Goal: Transaction & Acquisition: Purchase product/service

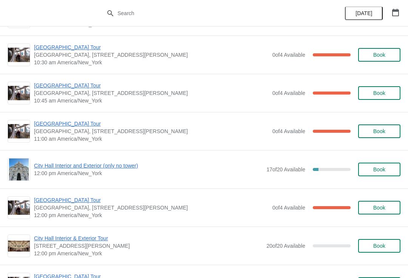
scroll to position [192, 0]
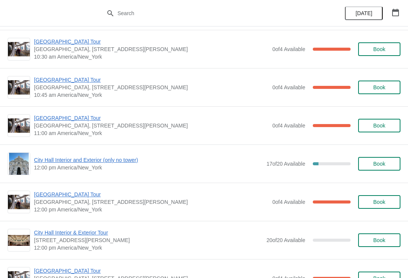
click at [70, 116] on span "[GEOGRAPHIC_DATA] Tour" at bounding box center [151, 118] width 235 height 8
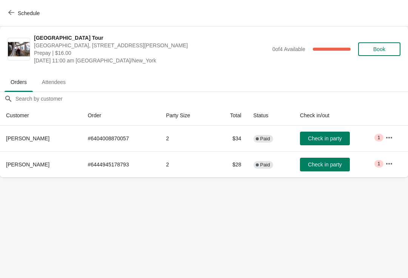
click at [324, 166] on span "Check in party" at bounding box center [325, 164] width 34 height 6
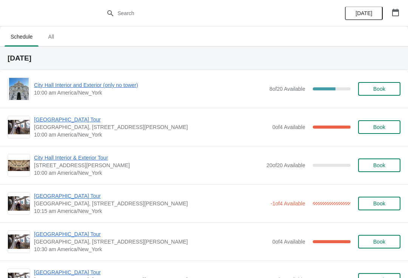
click at [402, 8] on button "button" at bounding box center [396, 13] width 14 height 14
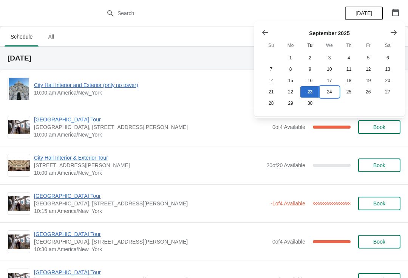
click at [333, 97] on button "24" at bounding box center [329, 91] width 19 height 11
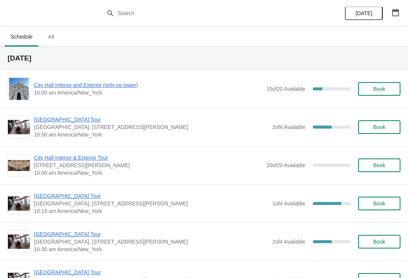
click at [383, 126] on span "Book" at bounding box center [379, 127] width 12 height 6
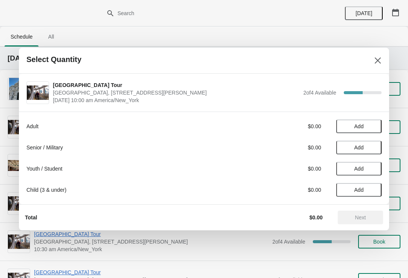
click at [356, 125] on span "Add" at bounding box center [359, 126] width 9 height 6
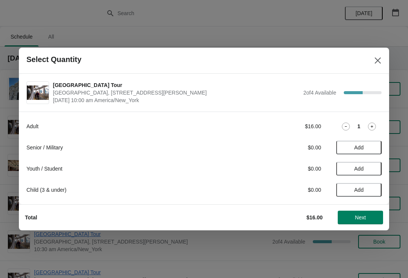
click at [373, 118] on div "Adult $16.00 1 Senior / Military $0.00 Add Youth / Student $0.00 Add Child (3 &…" at bounding box center [203, 154] width 355 height 85
click at [371, 126] on icon at bounding box center [372, 126] width 8 height 8
click at [377, 218] on span "Next" at bounding box center [360, 217] width 33 height 6
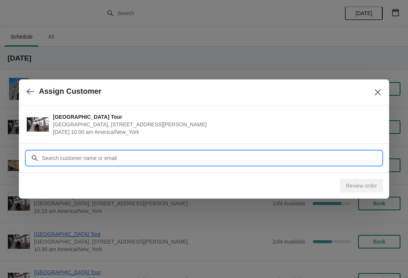
click at [77, 151] on input "Customer" at bounding box center [212, 158] width 340 height 14
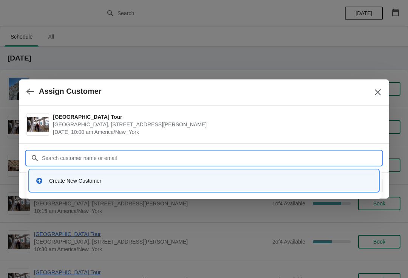
click at [43, 180] on div "Create New Customer" at bounding box center [204, 181] width 337 height 8
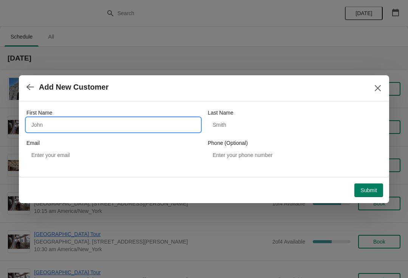
click at [63, 119] on input "First Name" at bounding box center [113, 125] width 174 height 14
type input "Chiara"
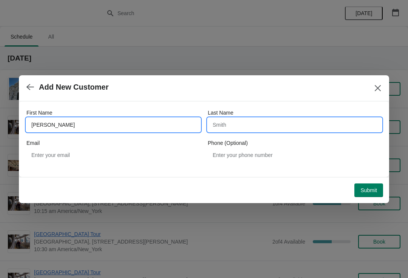
click at [241, 121] on input "Last Name" at bounding box center [295, 125] width 174 height 14
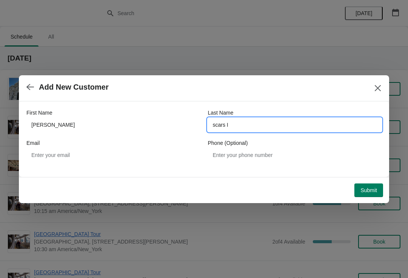
type input "scars I"
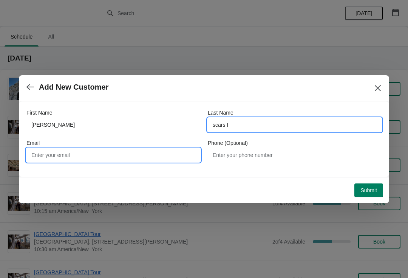
click at [54, 158] on input "Email" at bounding box center [113, 155] width 174 height 14
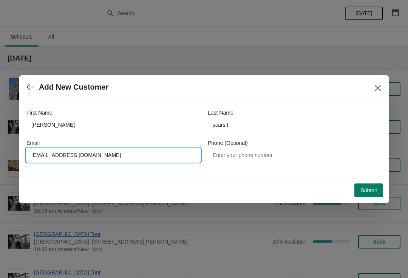
type input "pier.cellerino@gmail.com"
click at [370, 186] on button "Submit" at bounding box center [369, 190] width 29 height 14
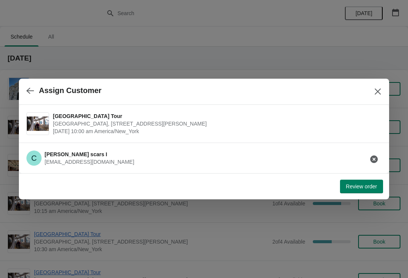
click at [357, 187] on span "Review order" at bounding box center [361, 186] width 31 height 6
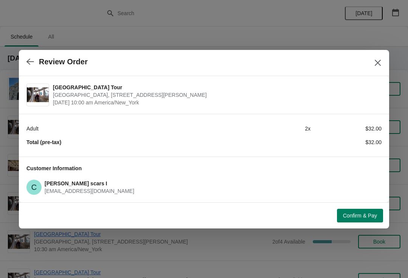
click at [361, 222] on button "Confirm & Pay" at bounding box center [360, 216] width 46 height 14
click at [363, 216] on div "Loading Confirm & Pay" at bounding box center [360, 216] width 46 height 14
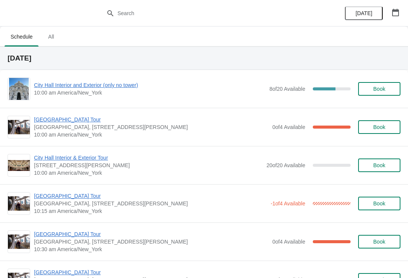
click at [59, 193] on span "[GEOGRAPHIC_DATA] Tour" at bounding box center [150, 196] width 233 height 8
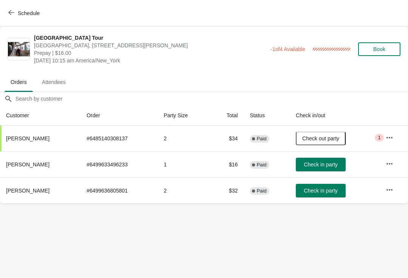
click at [320, 193] on span "Check in party" at bounding box center [321, 191] width 34 height 6
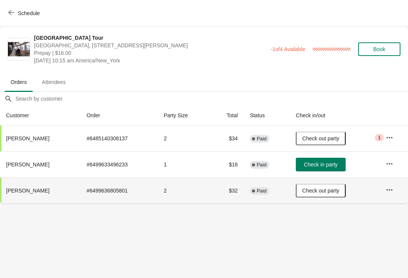
click at [326, 167] on span "Check in party" at bounding box center [321, 164] width 34 height 6
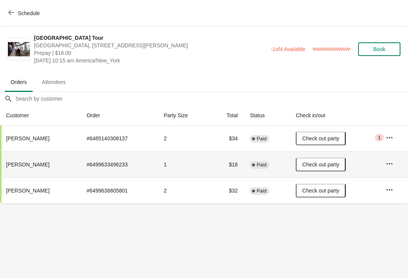
click at [11, 16] on span "button" at bounding box center [11, 12] width 6 height 7
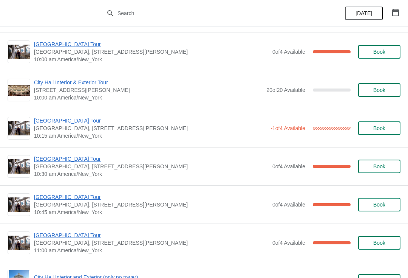
scroll to position [76, 0]
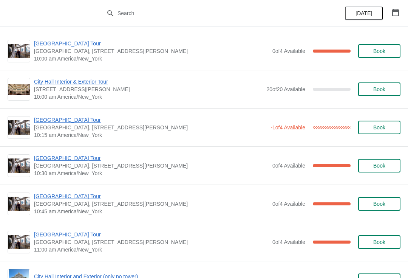
click at [74, 152] on div "[GEOGRAPHIC_DATA] [GEOGRAPHIC_DATA], [STREET_ADDRESS][PERSON_NAME] 10:30 am Ame…" at bounding box center [204, 165] width 408 height 38
click at [71, 158] on span "[GEOGRAPHIC_DATA] Tour" at bounding box center [151, 158] width 235 height 8
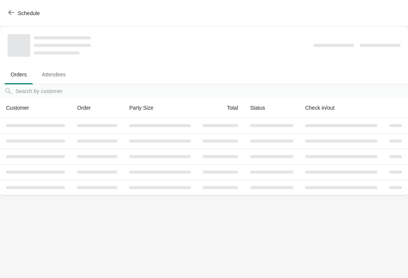
scroll to position [0, 0]
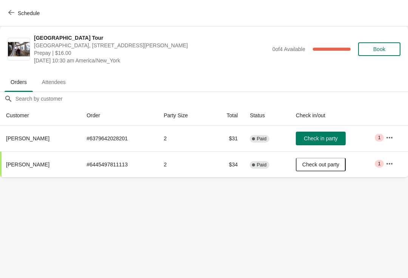
click at [13, 19] on button "Schedule" at bounding box center [25, 13] width 42 height 14
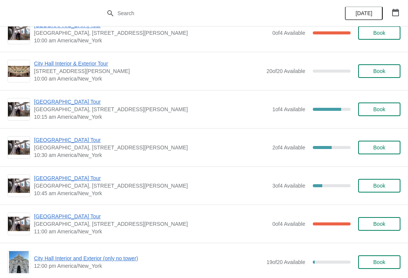
scroll to position [840, 0]
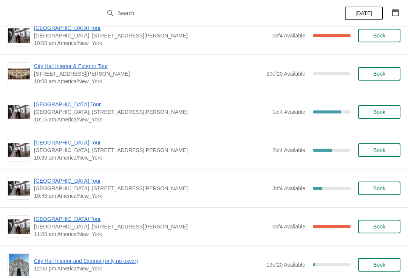
click at [384, 150] on span "Book" at bounding box center [379, 150] width 12 height 6
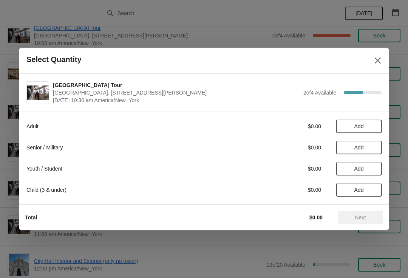
click at [367, 124] on span "Add" at bounding box center [359, 126] width 32 height 6
click at [373, 126] on icon at bounding box center [372, 126] width 8 height 8
click at [359, 220] on span "Next" at bounding box center [360, 217] width 11 height 6
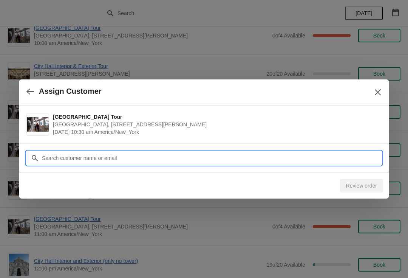
click at [252, 152] on input "Customer" at bounding box center [212, 158] width 340 height 14
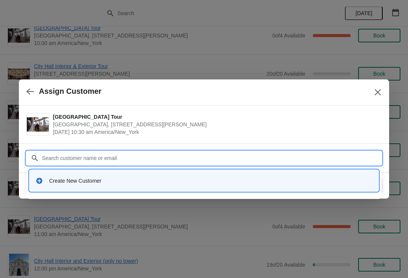
click at [122, 177] on div "Create New Customer" at bounding box center [204, 180] width 343 height 15
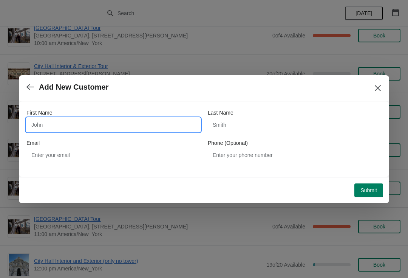
click at [133, 127] on input "First Name" at bounding box center [113, 125] width 174 height 14
type input "Dyann"
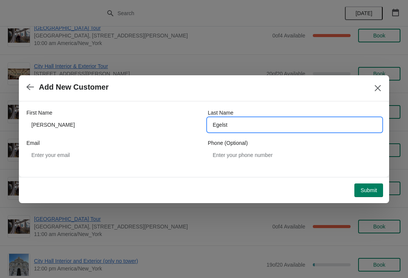
type input "Egelste"
